Goal: Communication & Community: Answer question/provide support

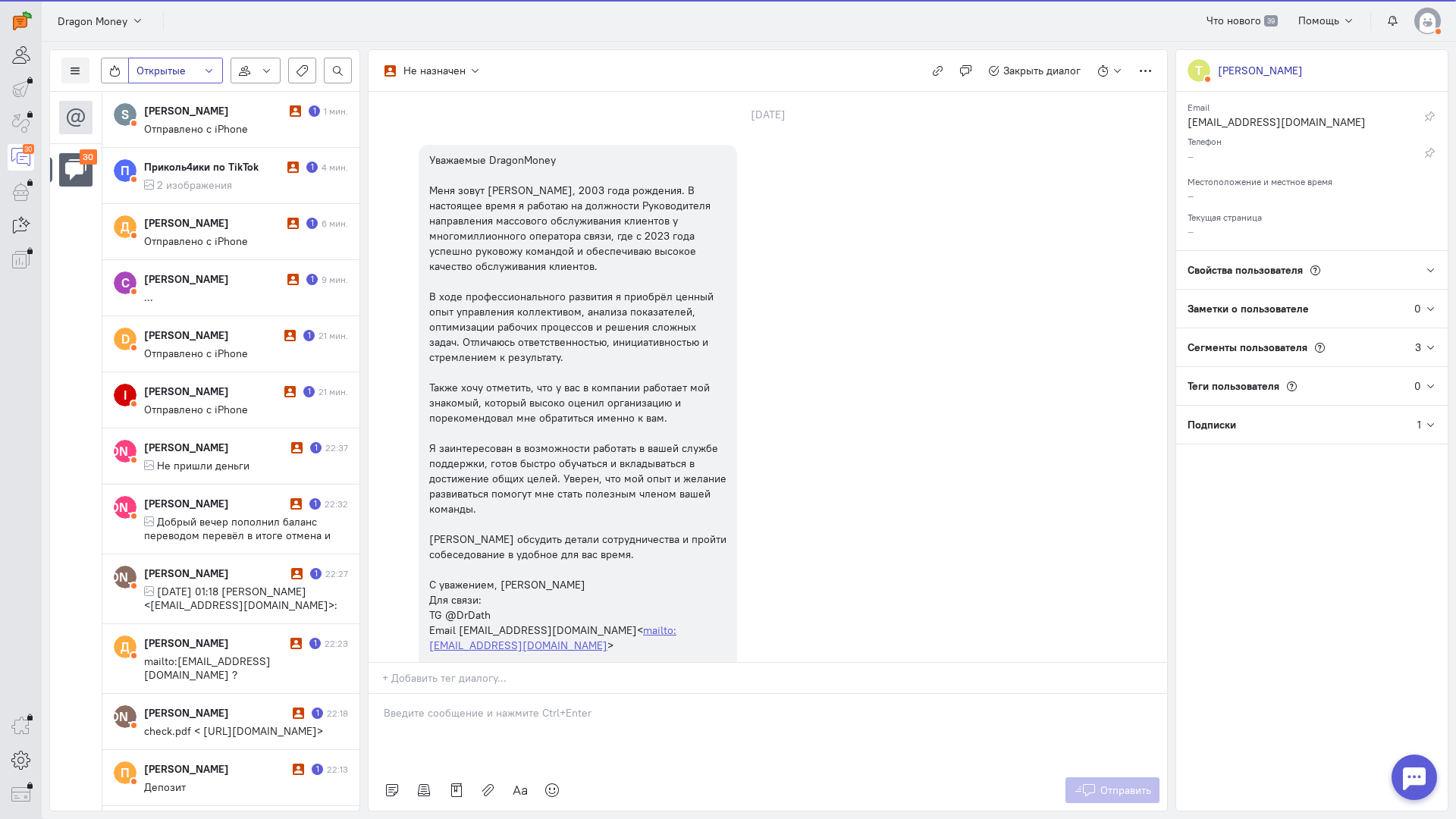
scroll to position [1849, 0]
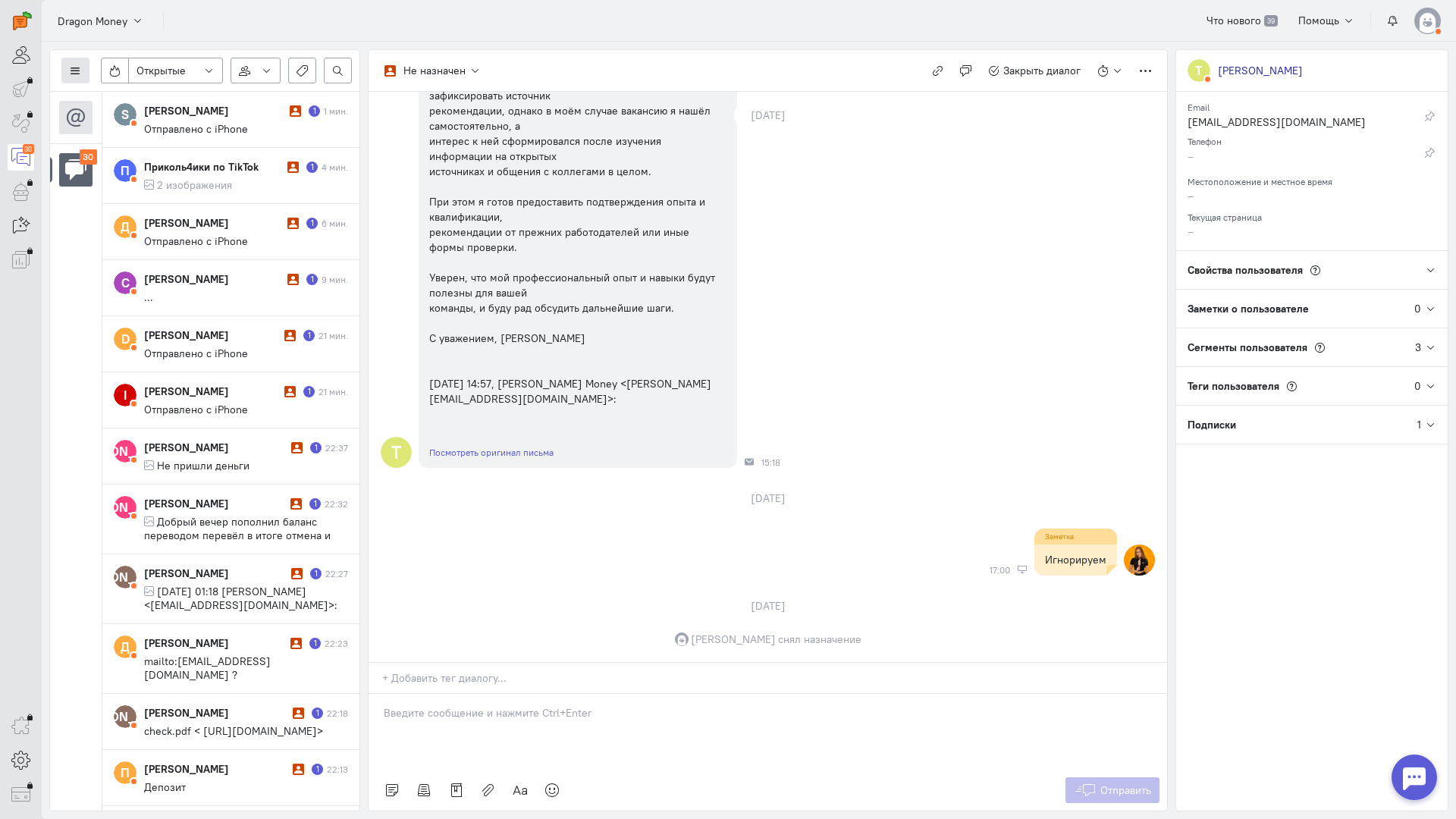
click at [80, 66] on icon at bounding box center [75, 71] width 12 height 12
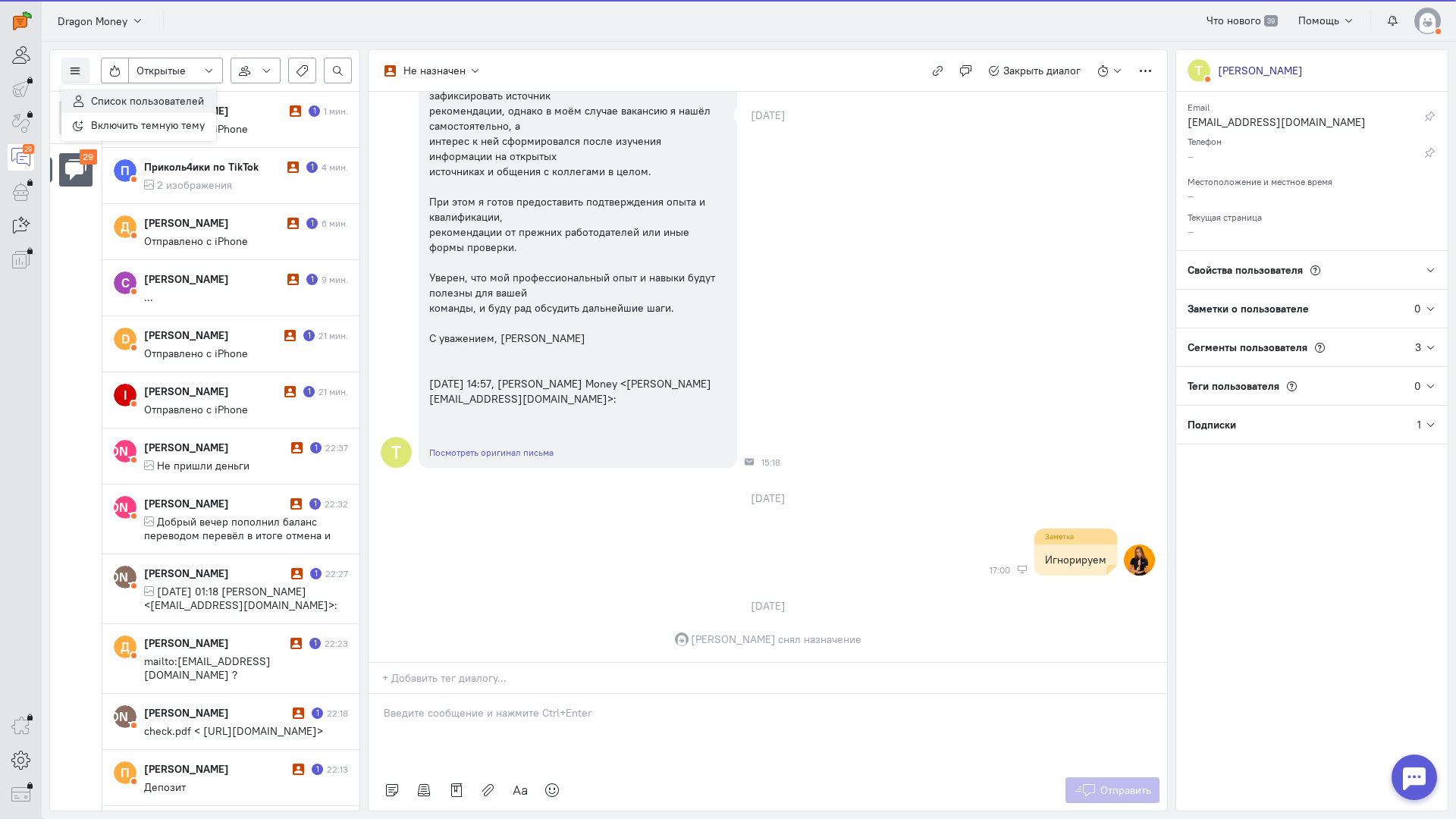
click at [158, 97] on span "Список пользователей" at bounding box center [147, 101] width 113 height 14
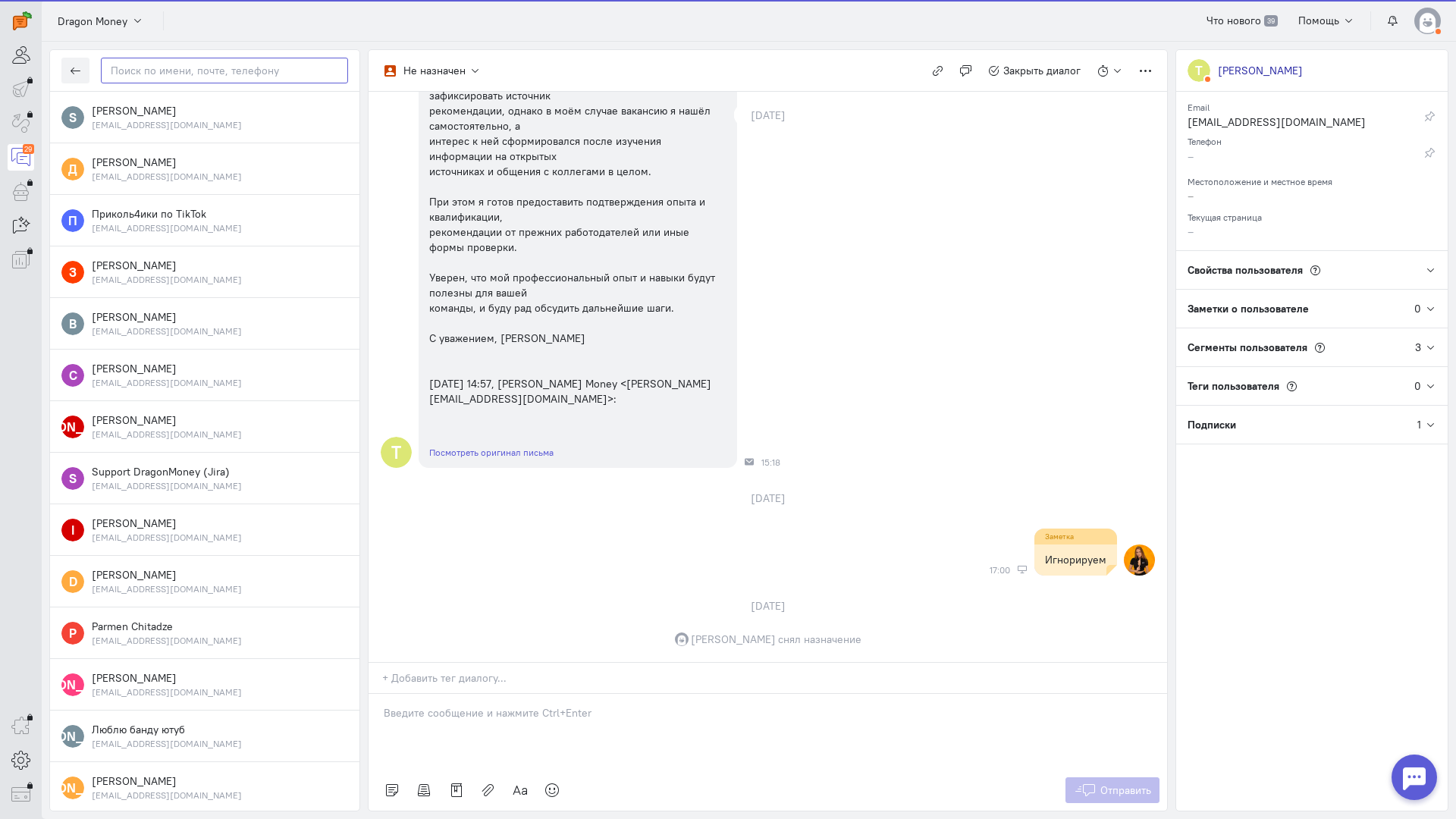
click at [192, 68] on input "text" at bounding box center [224, 70] width 247 height 25
paste input "naitoshima20@gm"
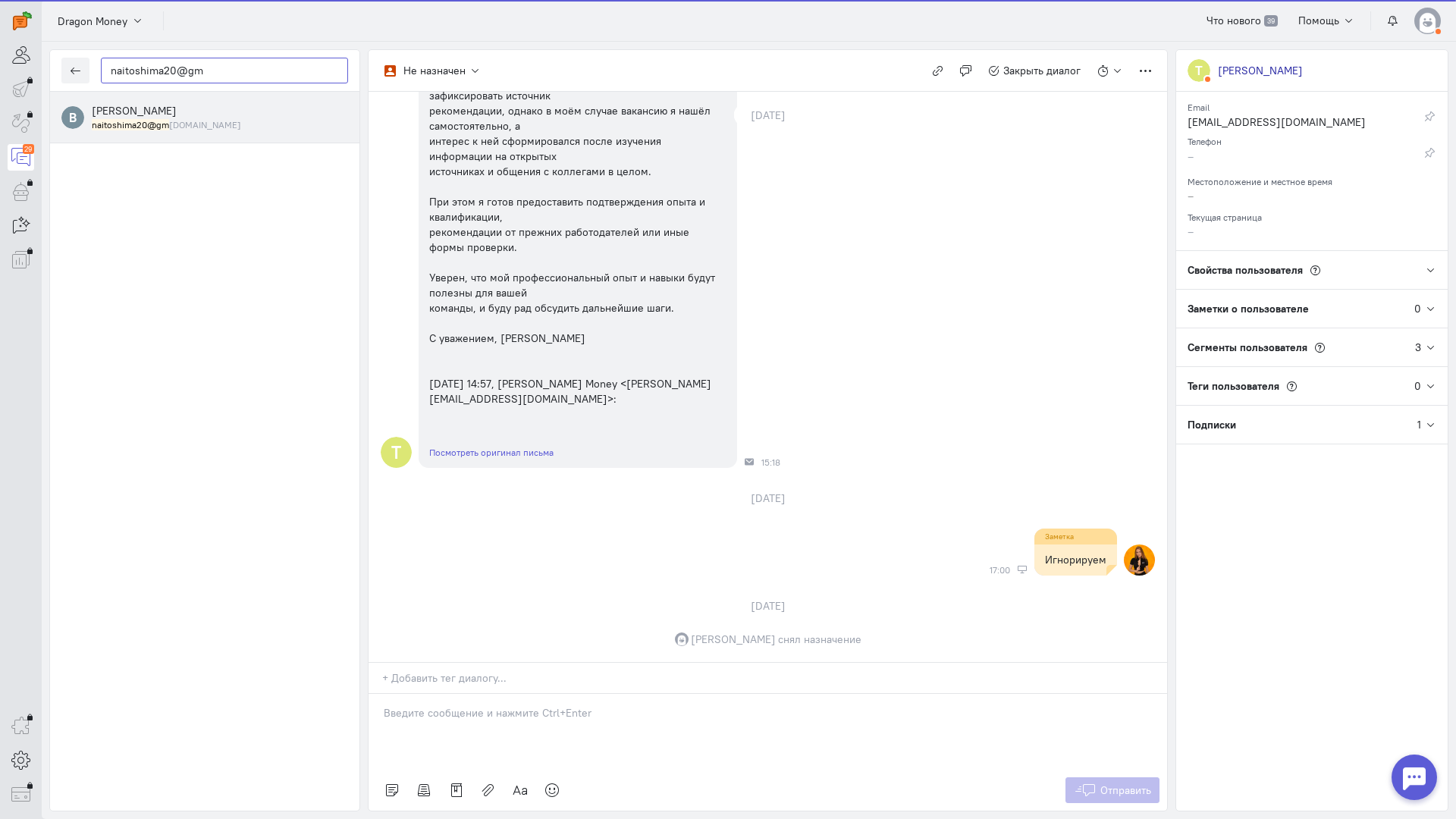
type input "naitoshima20@gm"
click at [177, 108] on span "[PERSON_NAME]" at bounding box center [134, 110] width 85 height 14
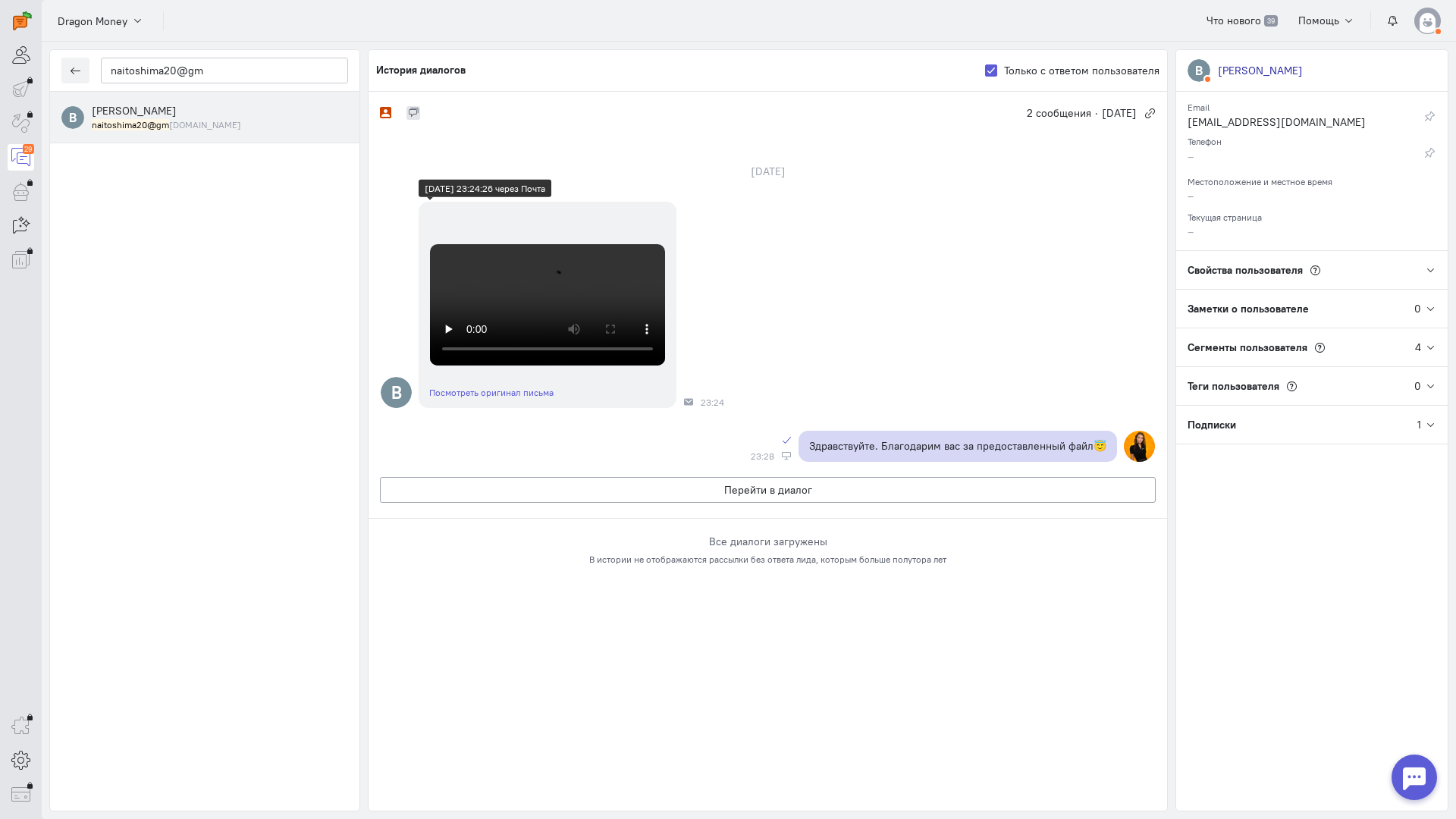
scroll to position [303, 0]
click at [590, 365] on video at bounding box center [547, 305] width 235 height 122
click at [74, 73] on icon "button" at bounding box center [75, 71] width 12 height 12
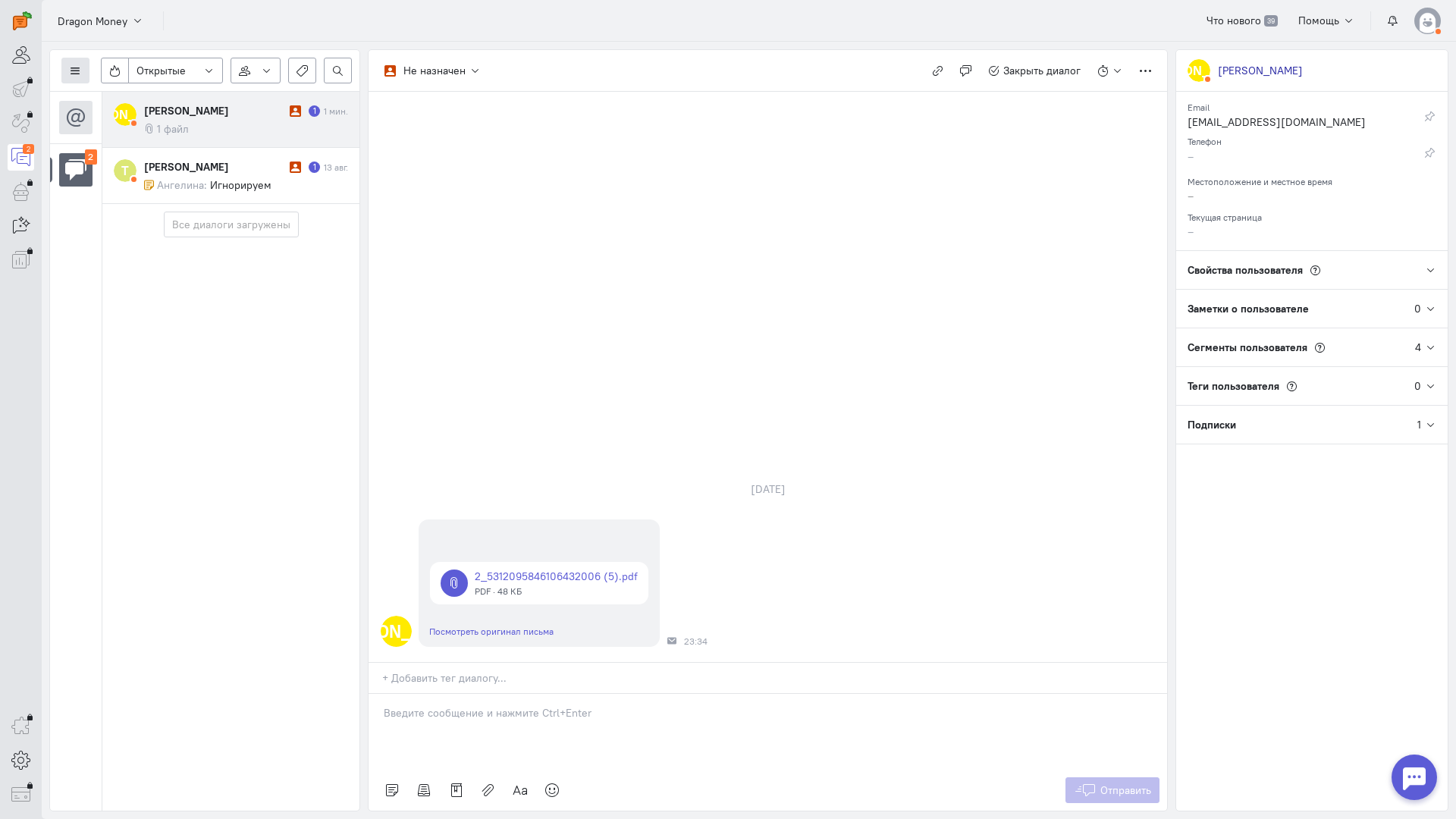
click at [71, 66] on icon at bounding box center [75, 71] width 12 height 12
click at [130, 93] on button "Список пользователей" at bounding box center [139, 101] width 154 height 25
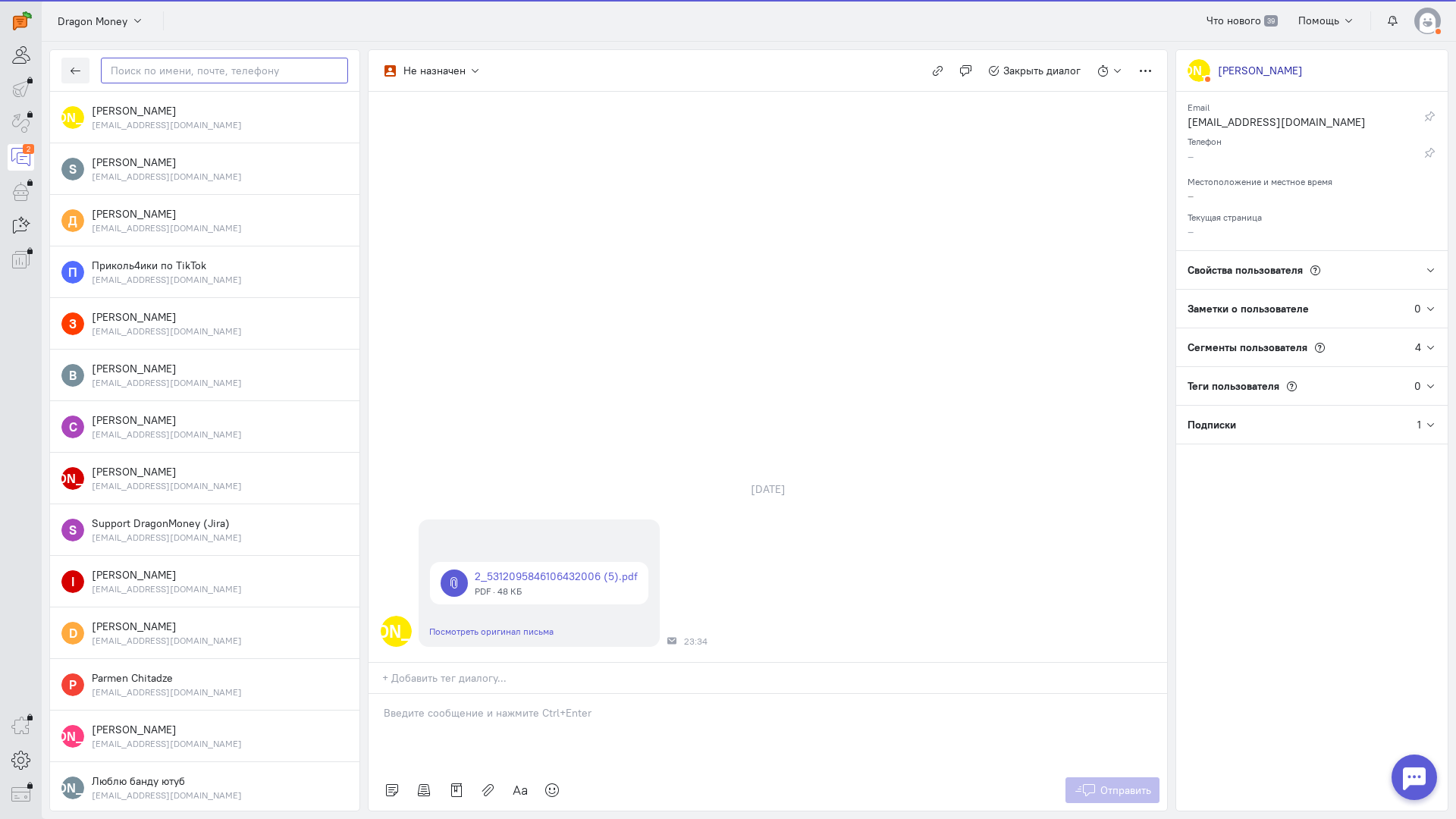
click at [207, 66] on input "text" at bounding box center [224, 70] width 247 height 25
paste input "sestruxa2009@gm"
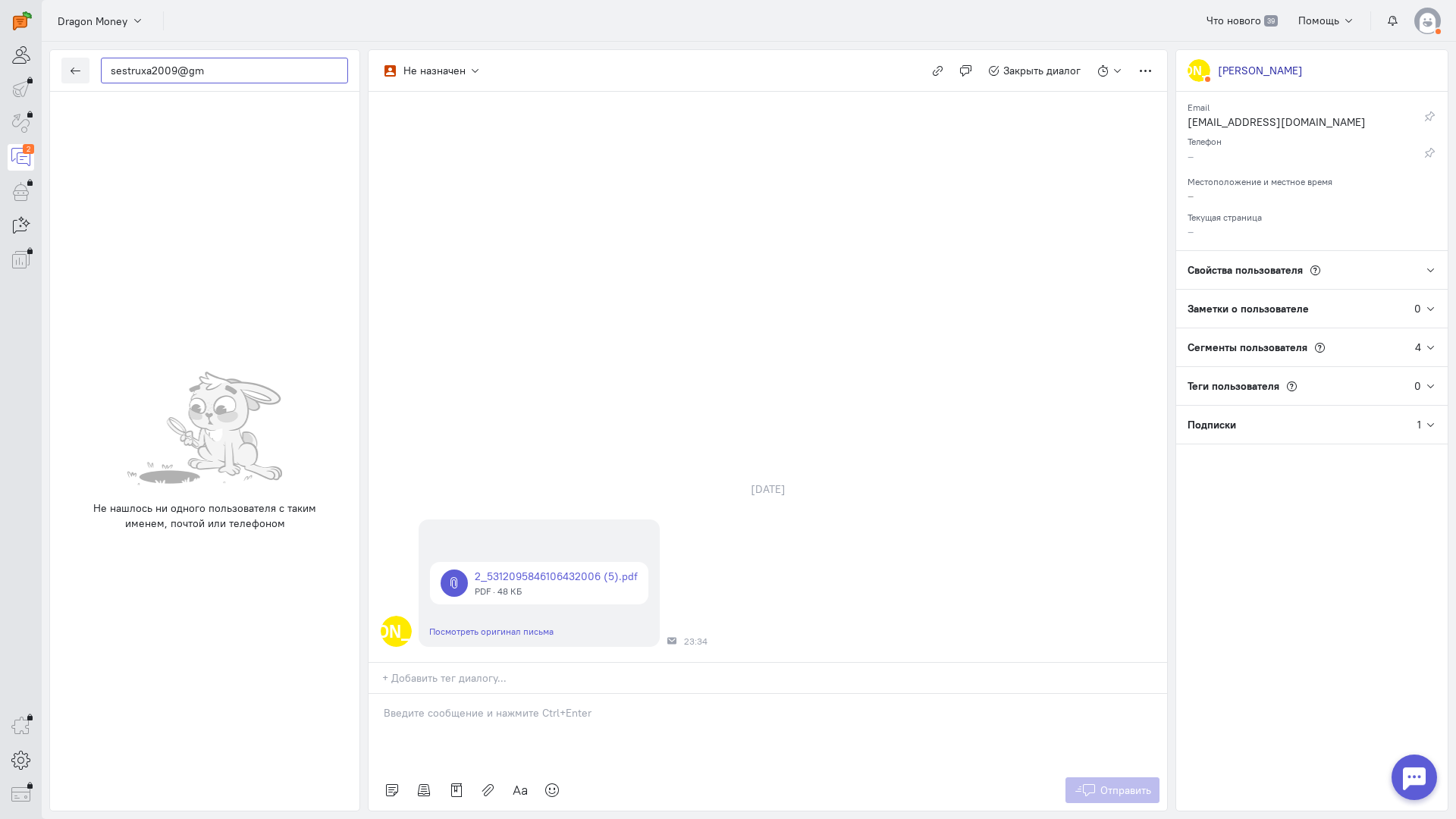
type input "sestruxa2009@gm"
click at [69, 76] on button "button" at bounding box center [75, 70] width 28 height 25
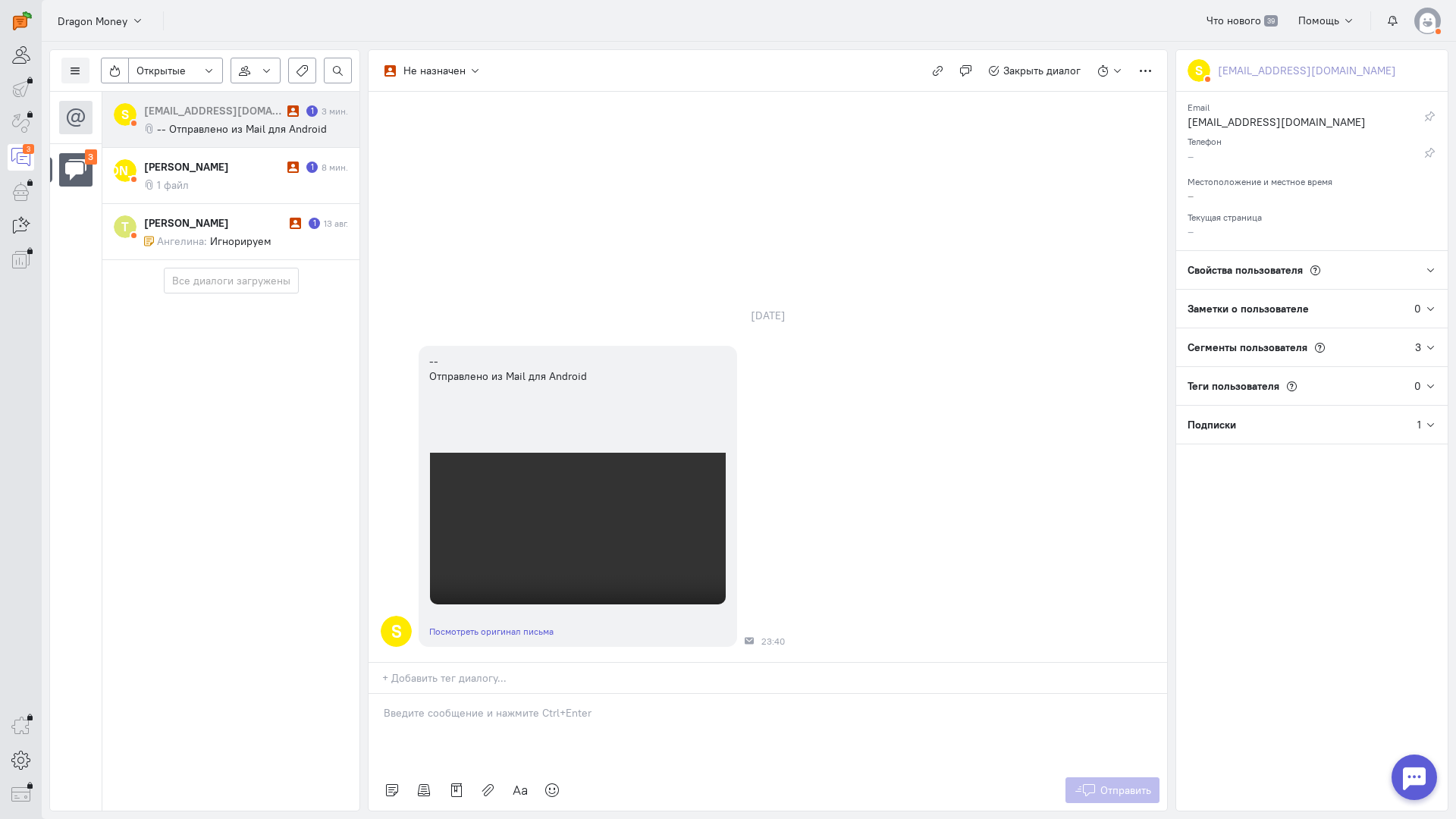
click at [210, 110] on div "[EMAIL_ADDRESS][DOMAIN_NAME]" at bounding box center [214, 111] width 140 height 15
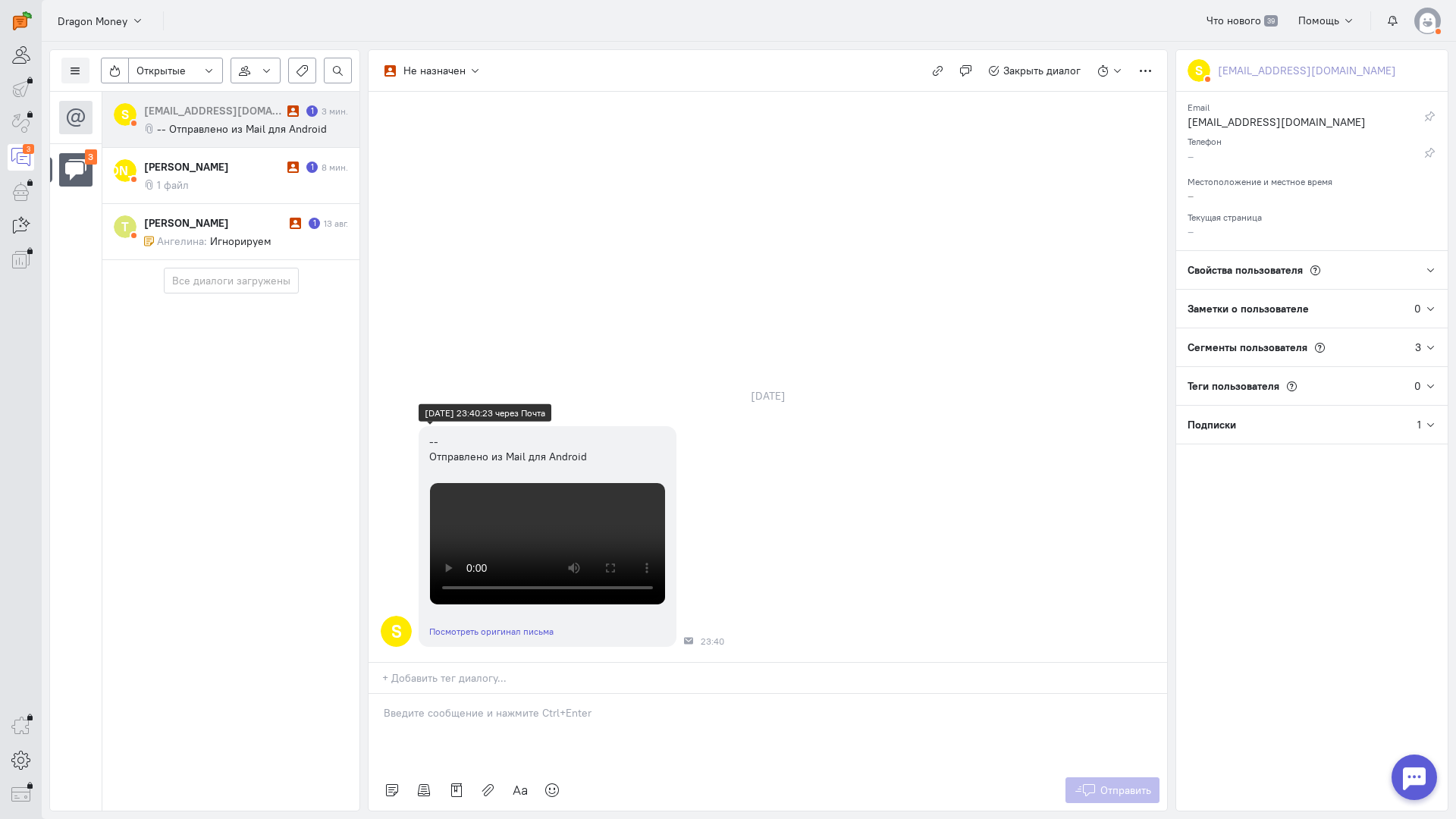
scroll to position [351, 0]
click at [524, 694] on div at bounding box center [768, 731] width 798 height 75
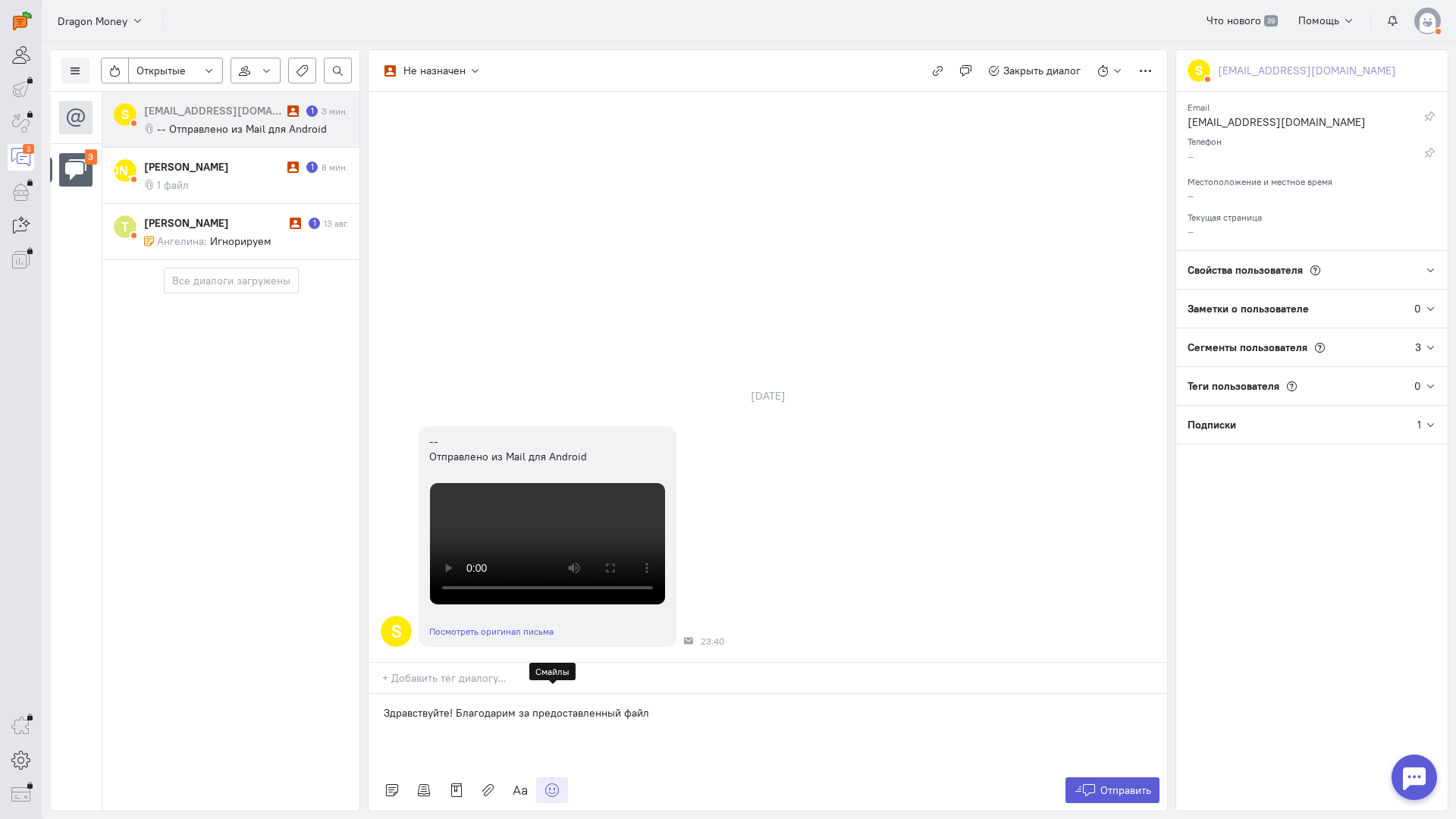
click at [551, 783] on icon at bounding box center [551, 790] width 15 height 15
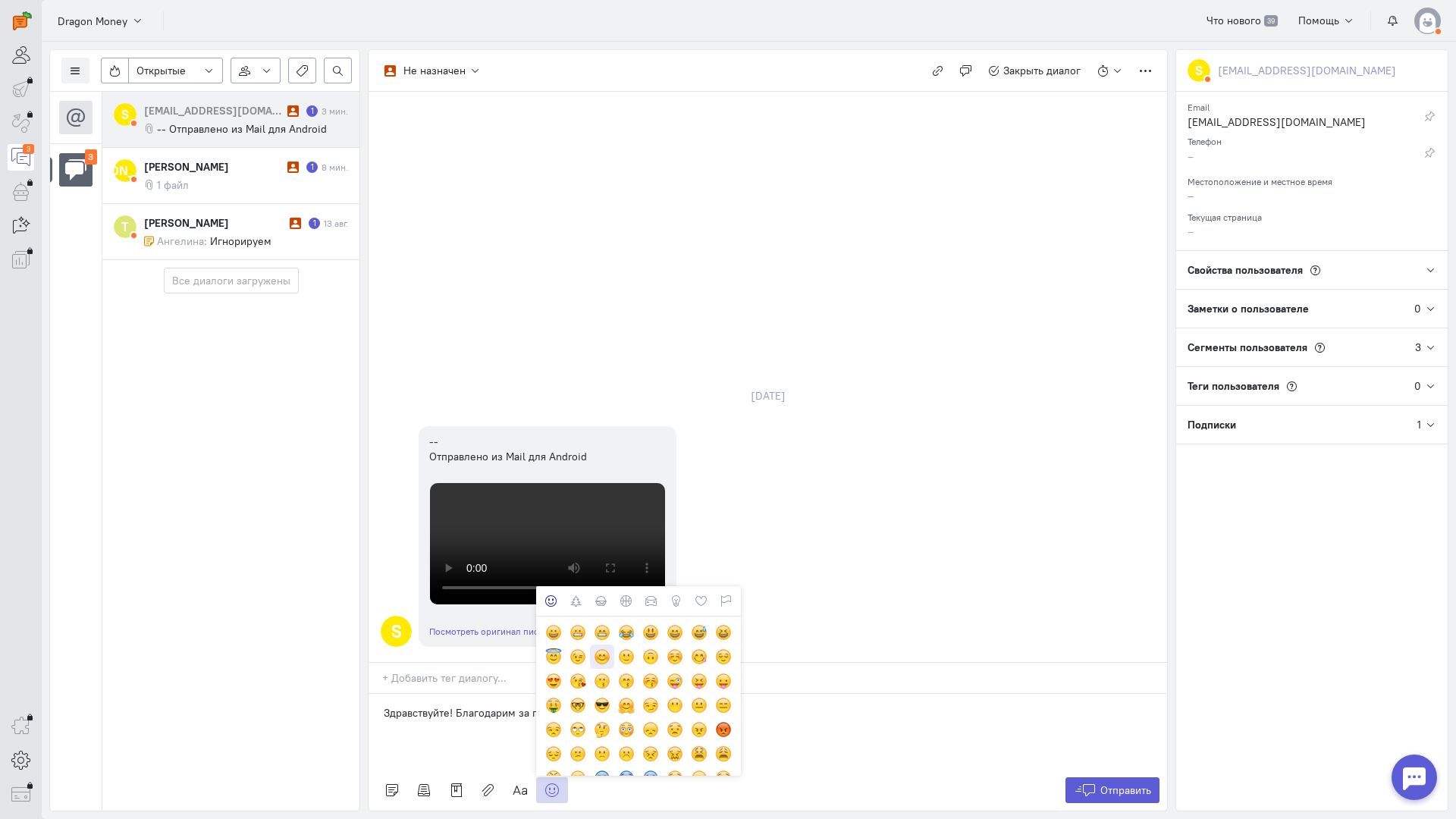
click at [604, 648] on div at bounding box center [602, 656] width 16 height 16
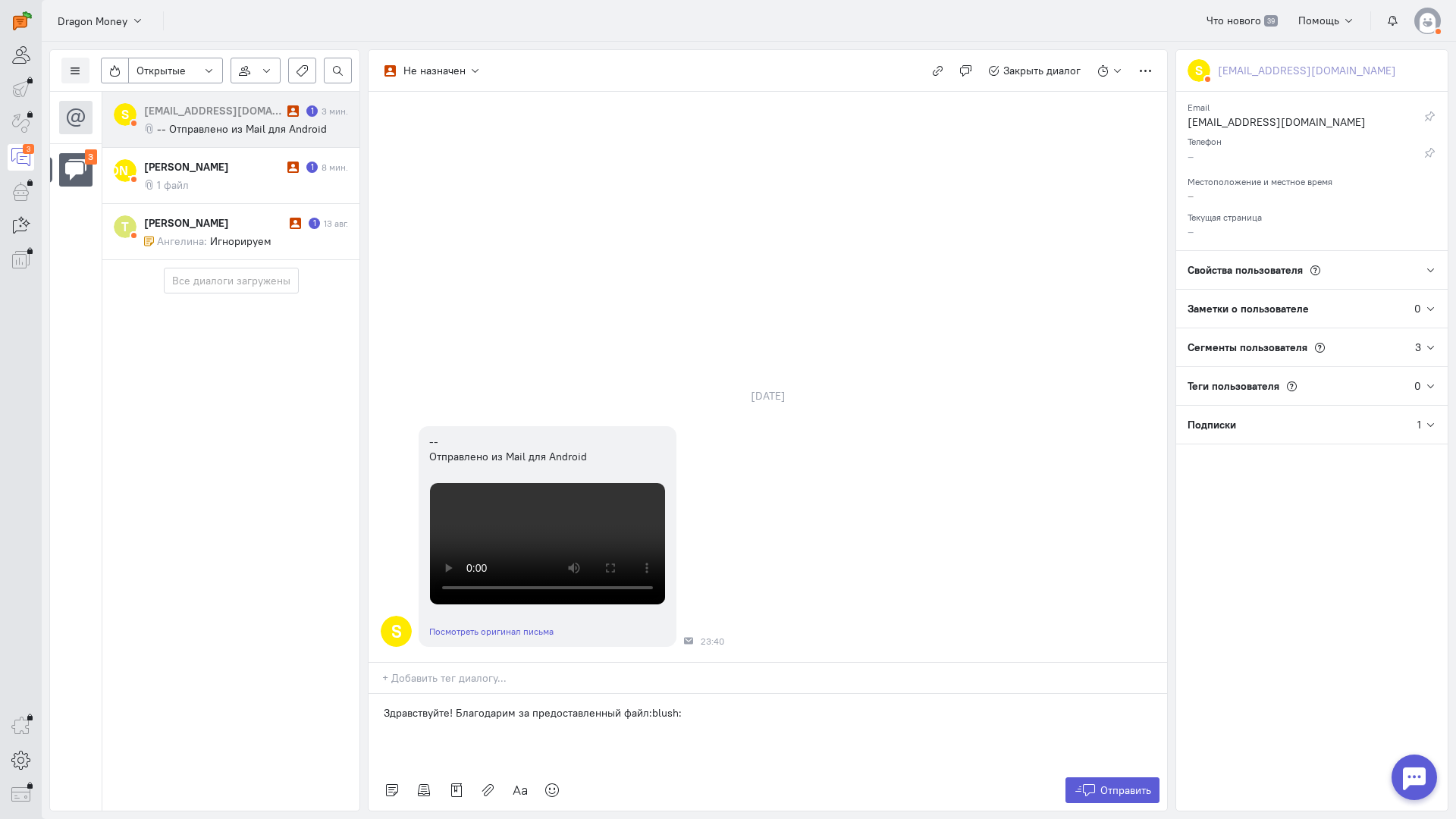
click at [736, 705] on p "Здравствуйте! Благодарим за предоставленный файл:blush:" at bounding box center [768, 712] width 768 height 15
click at [1129, 783] on span "Отправить" at bounding box center [1125, 789] width 51 height 14
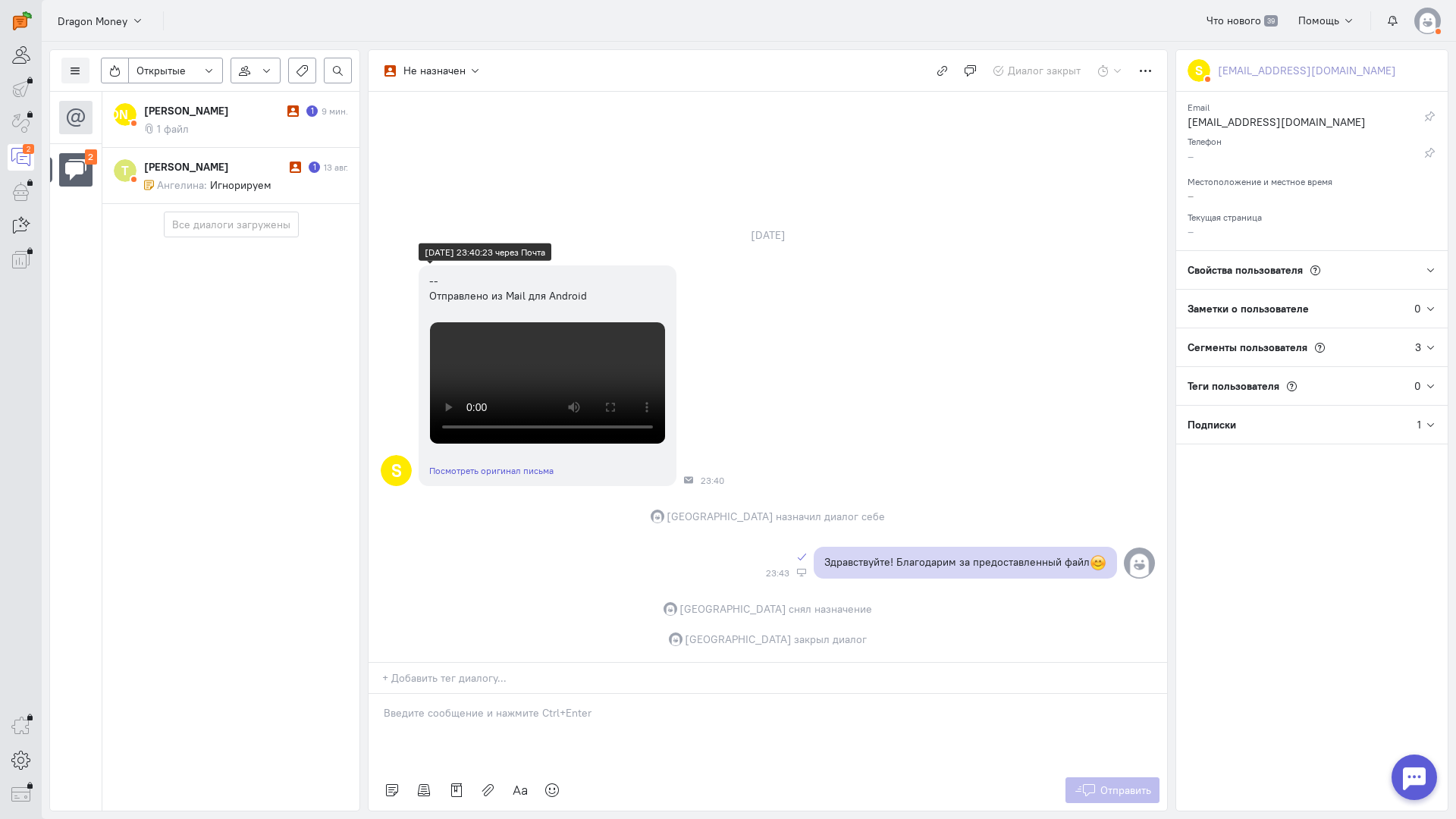
scroll to position [437, 0]
